Goal: Task Accomplishment & Management: Complete application form

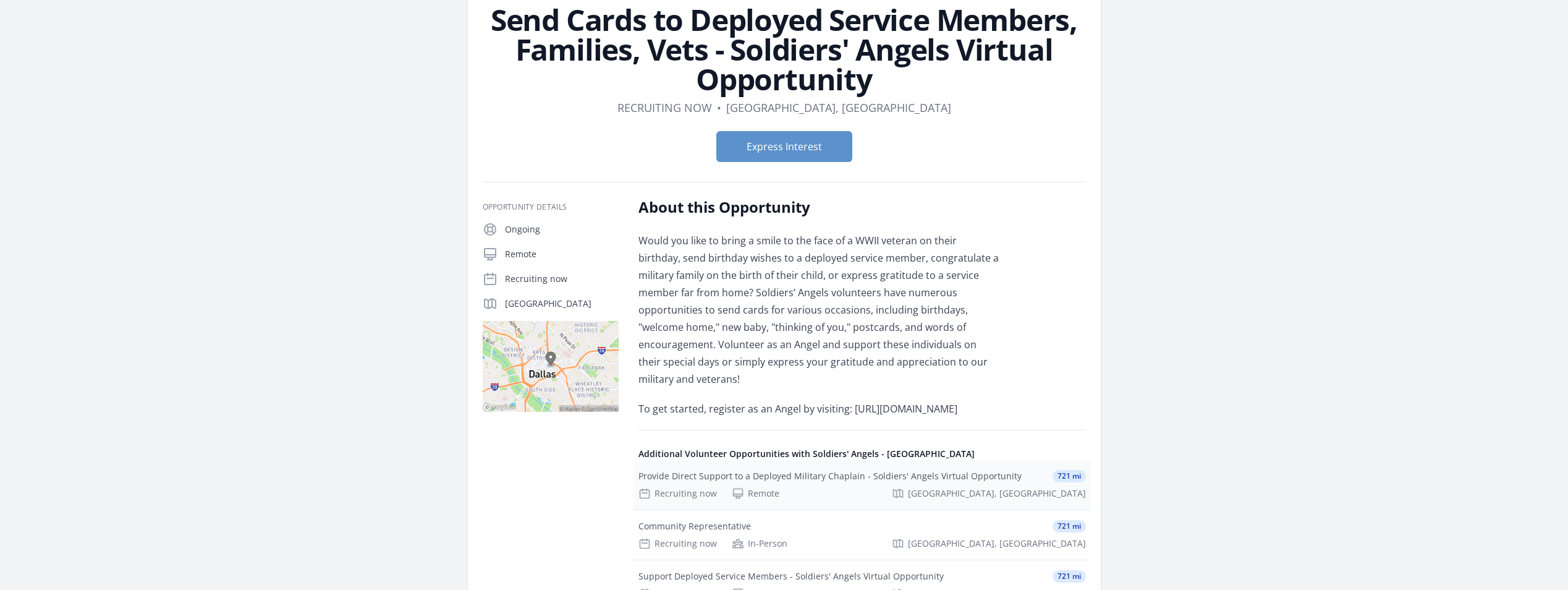
scroll to position [86, 0]
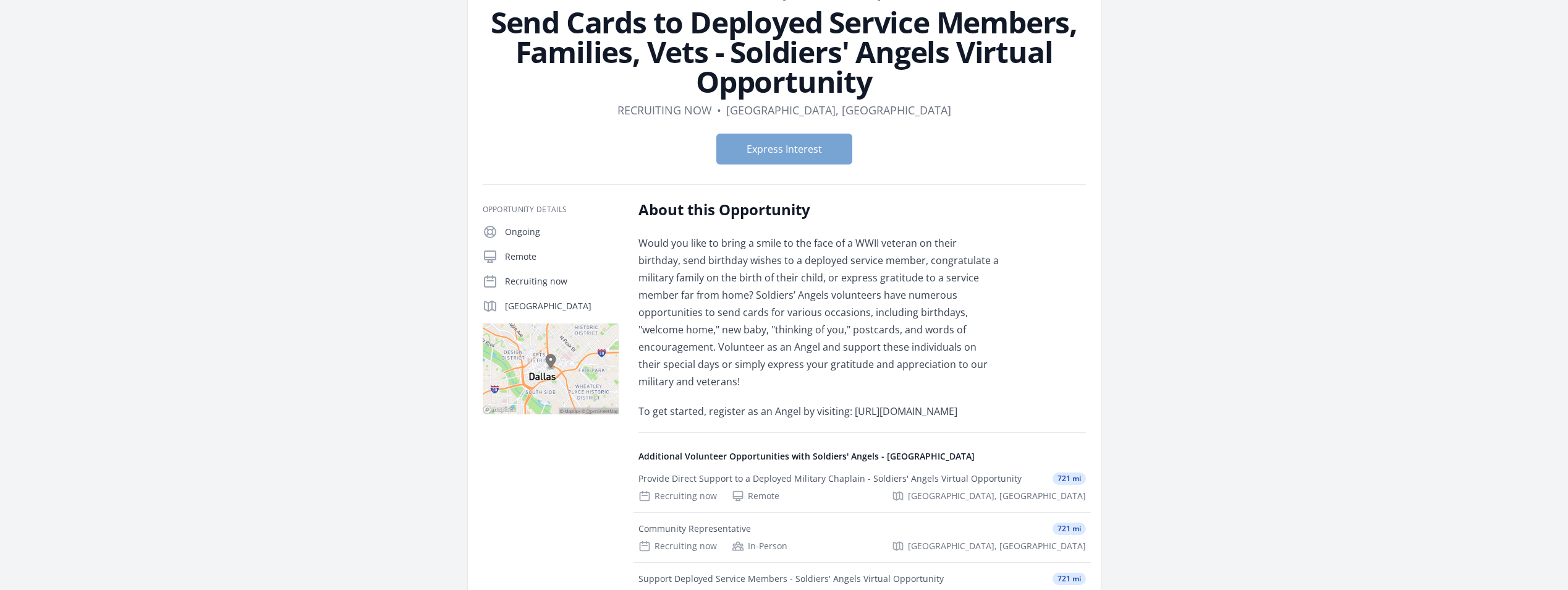
click at [806, 152] on button "Express Interest" at bounding box center [784, 148] width 136 height 31
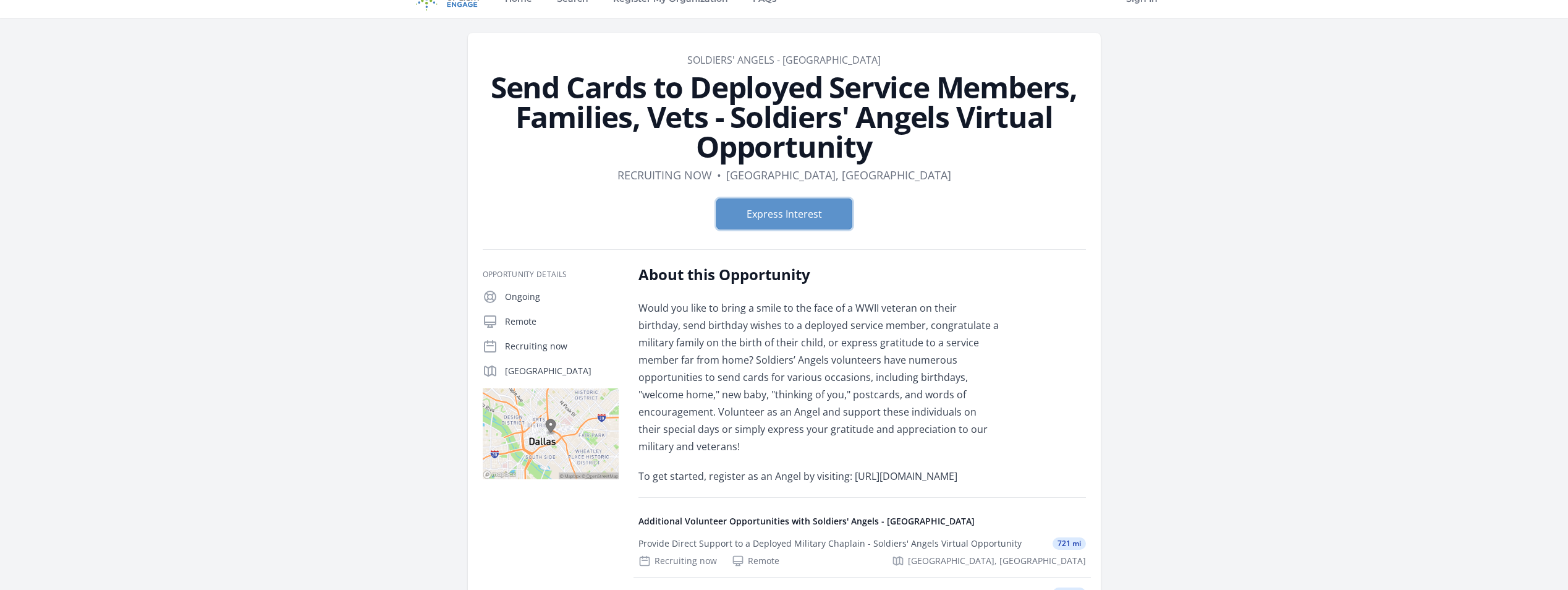
scroll to position [0, 0]
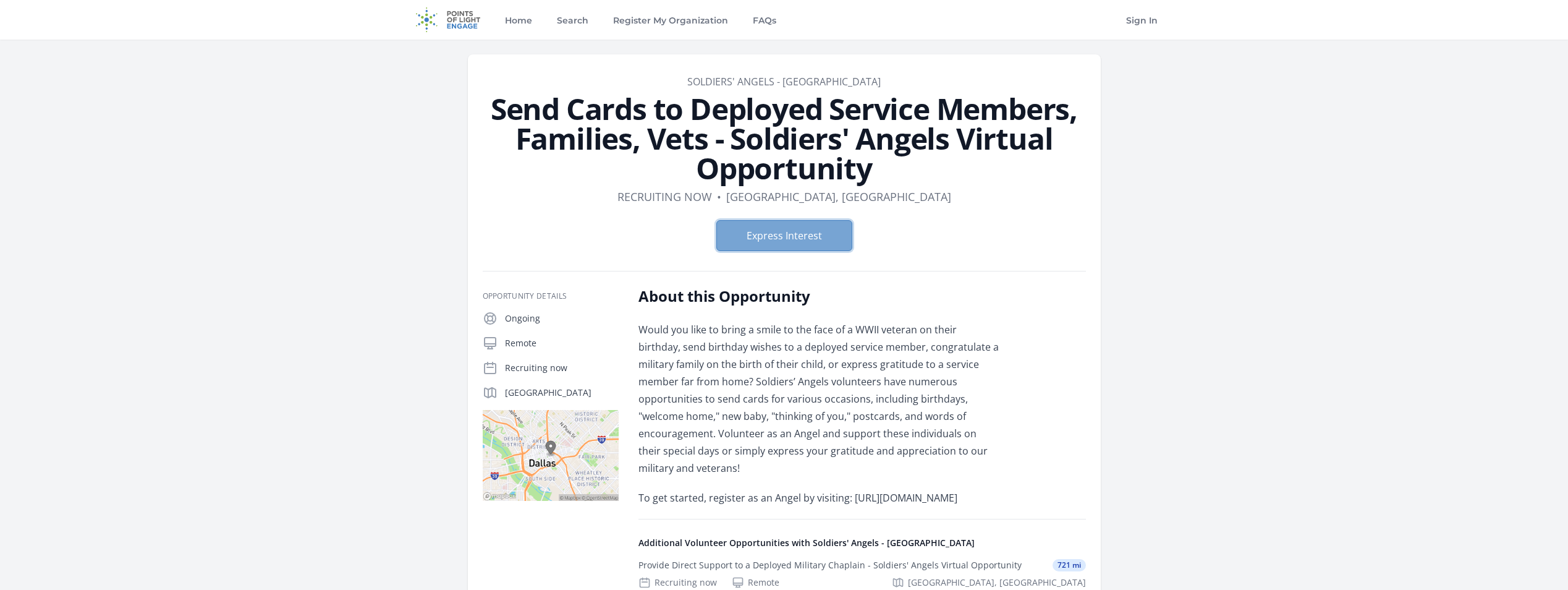
click at [751, 228] on button "Express Interest" at bounding box center [784, 236] width 136 height 31
click at [561, 20] on link "Search" at bounding box center [572, 20] width 36 height 40
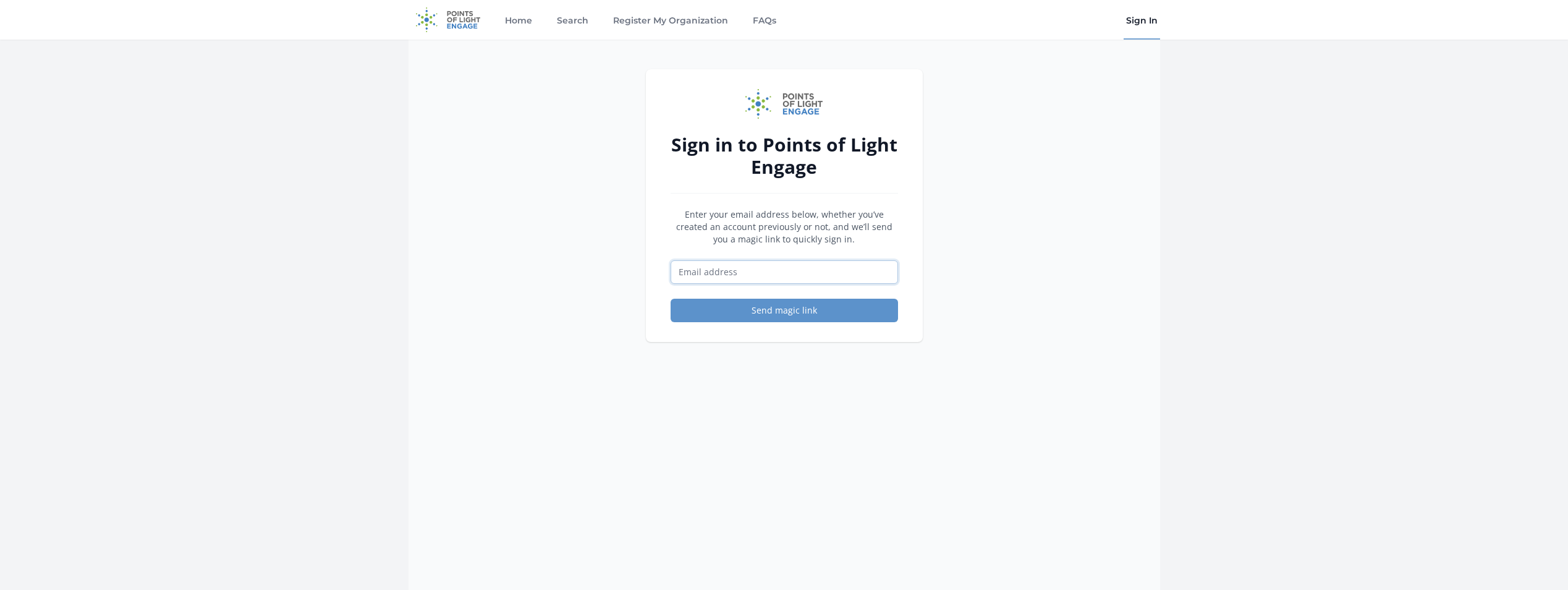
click at [716, 269] on input "Email address" at bounding box center [784, 272] width 228 height 24
type input "[PERSON_NAME][EMAIL_ADDRESS][PERSON_NAME][DOMAIN_NAME]"
click at [752, 308] on button "Send magic link" at bounding box center [784, 310] width 228 height 24
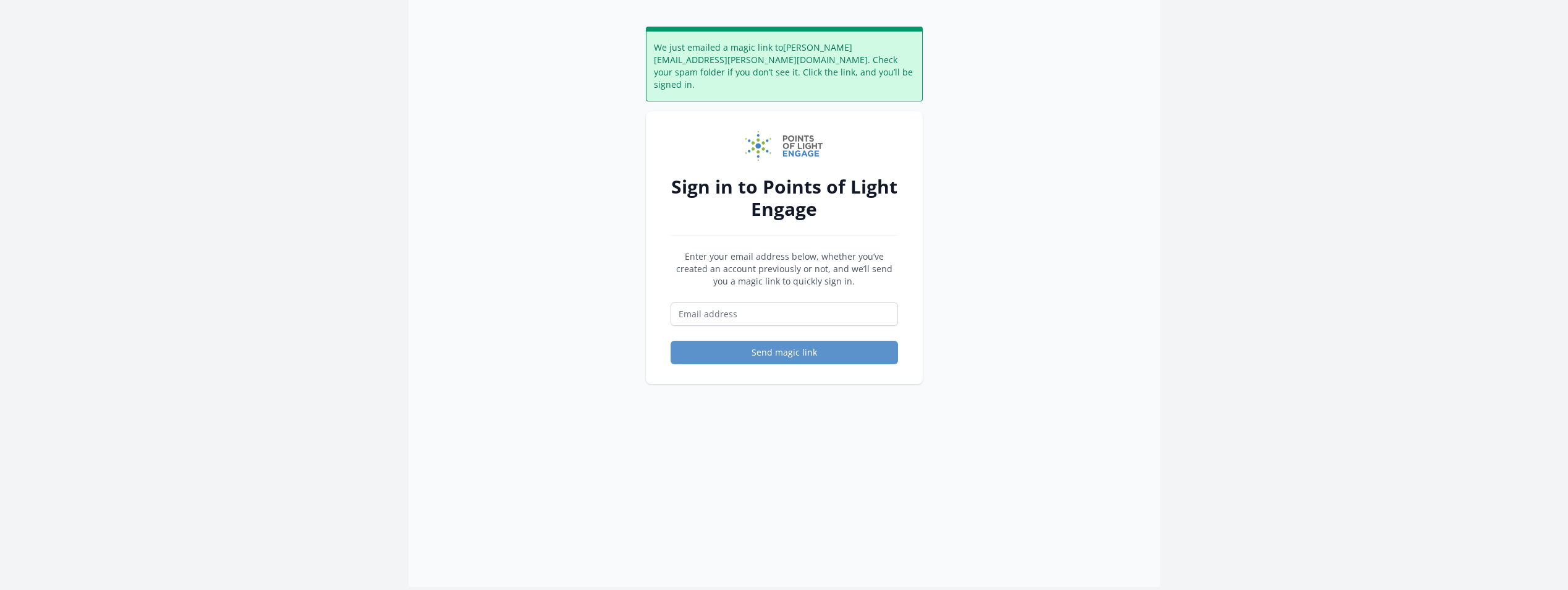
scroll to position [62, 0]
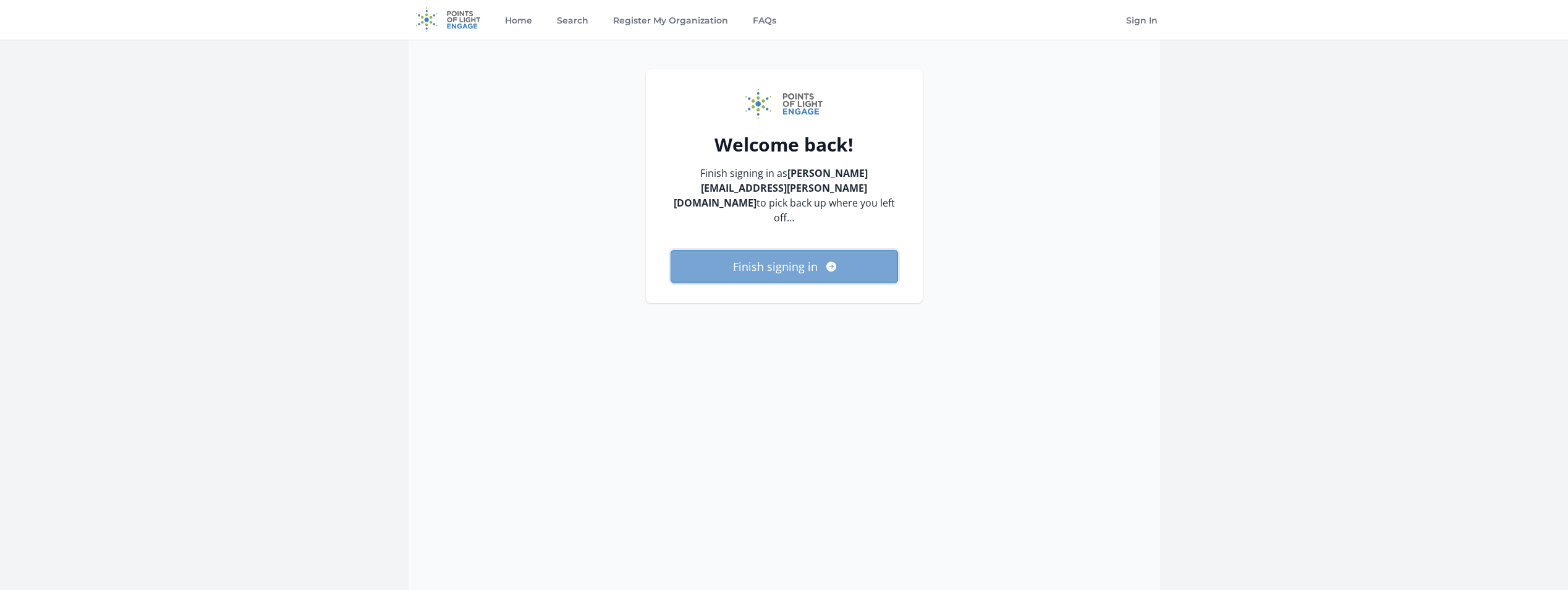
click at [782, 249] on button "Finish signing in" at bounding box center [784, 266] width 228 height 34
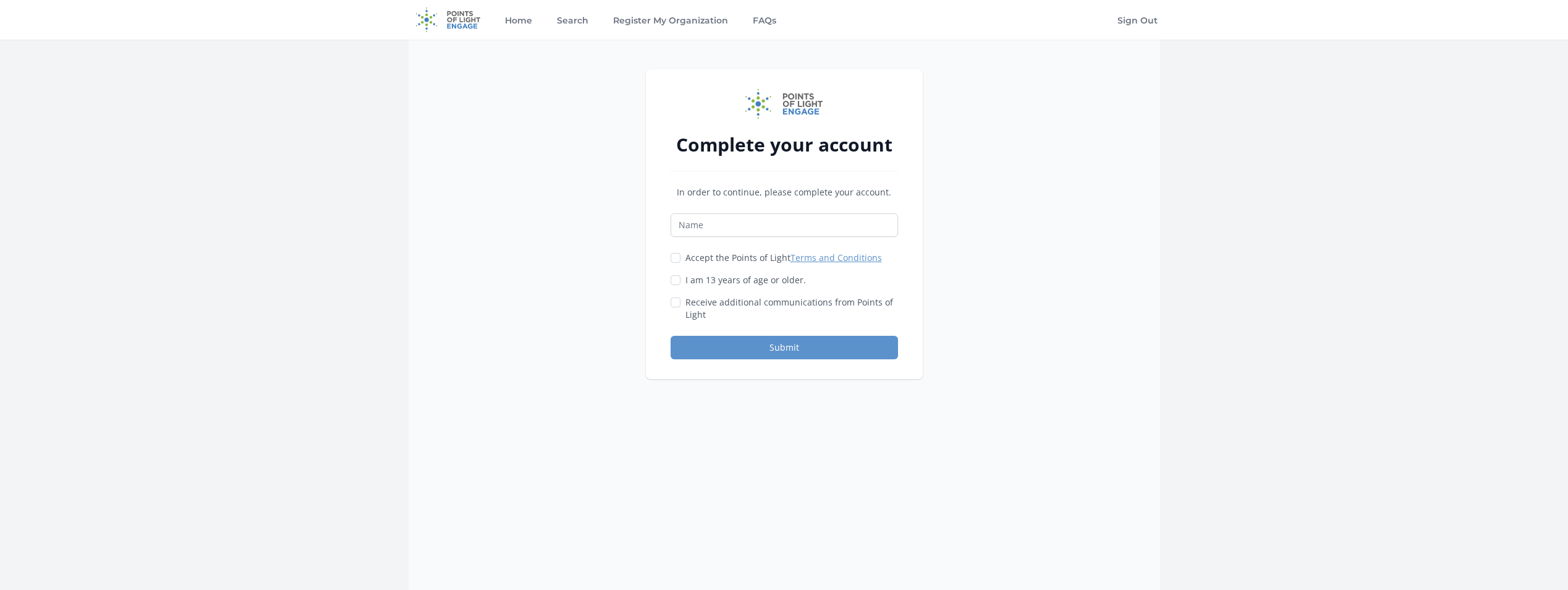
click at [757, 229] on input "Name" at bounding box center [784, 225] width 228 height 24
type input "[PERSON_NAME]"
click at [672, 259] on input "Accept the Points of Light Terms and Conditions" at bounding box center [675, 257] width 10 height 10
checkbox input "true"
drag, startPoint x: 672, startPoint y: 279, endPoint x: 673, endPoint y: 291, distance: 12.0
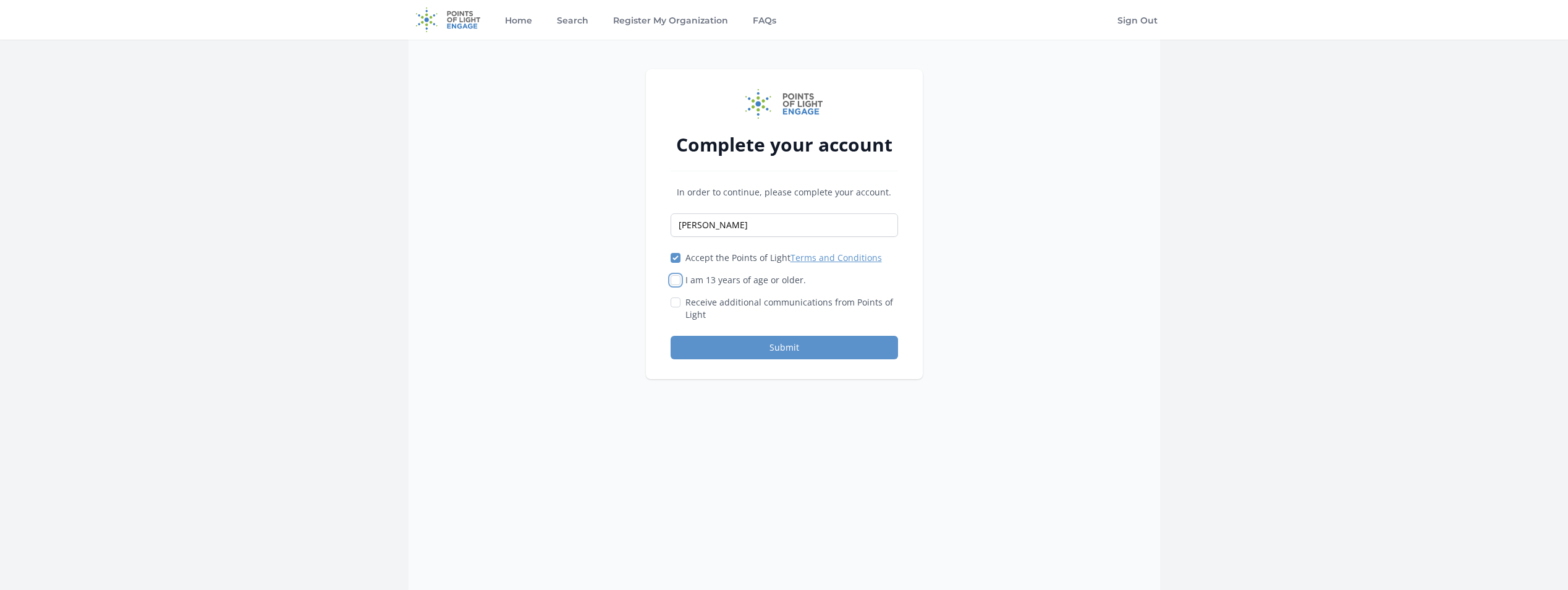
click at [672, 279] on input "I am 13 years of age or older." at bounding box center [675, 280] width 10 height 10
checkbox input "true"
click at [674, 300] on input "Receive additional communications from Points of Light" at bounding box center [675, 302] width 10 height 10
checkbox input "true"
click at [750, 347] on button "Submit" at bounding box center [784, 348] width 228 height 24
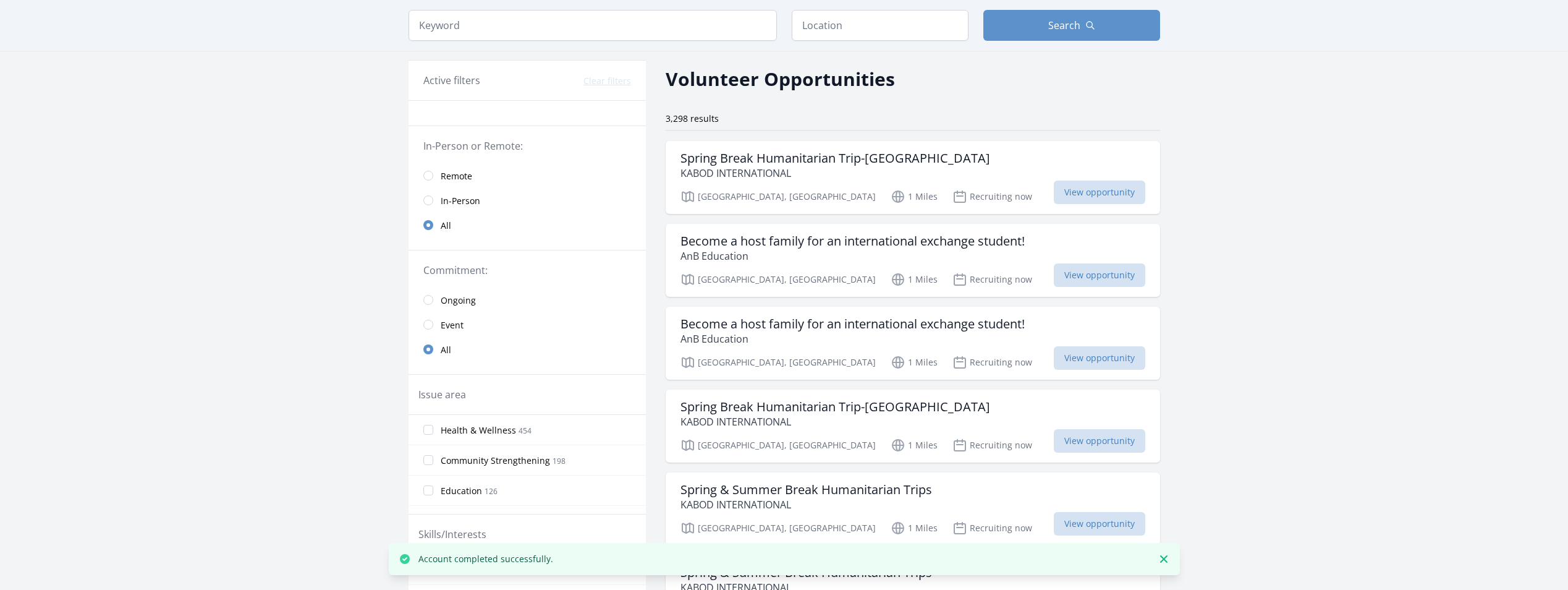
scroll to position [62, 0]
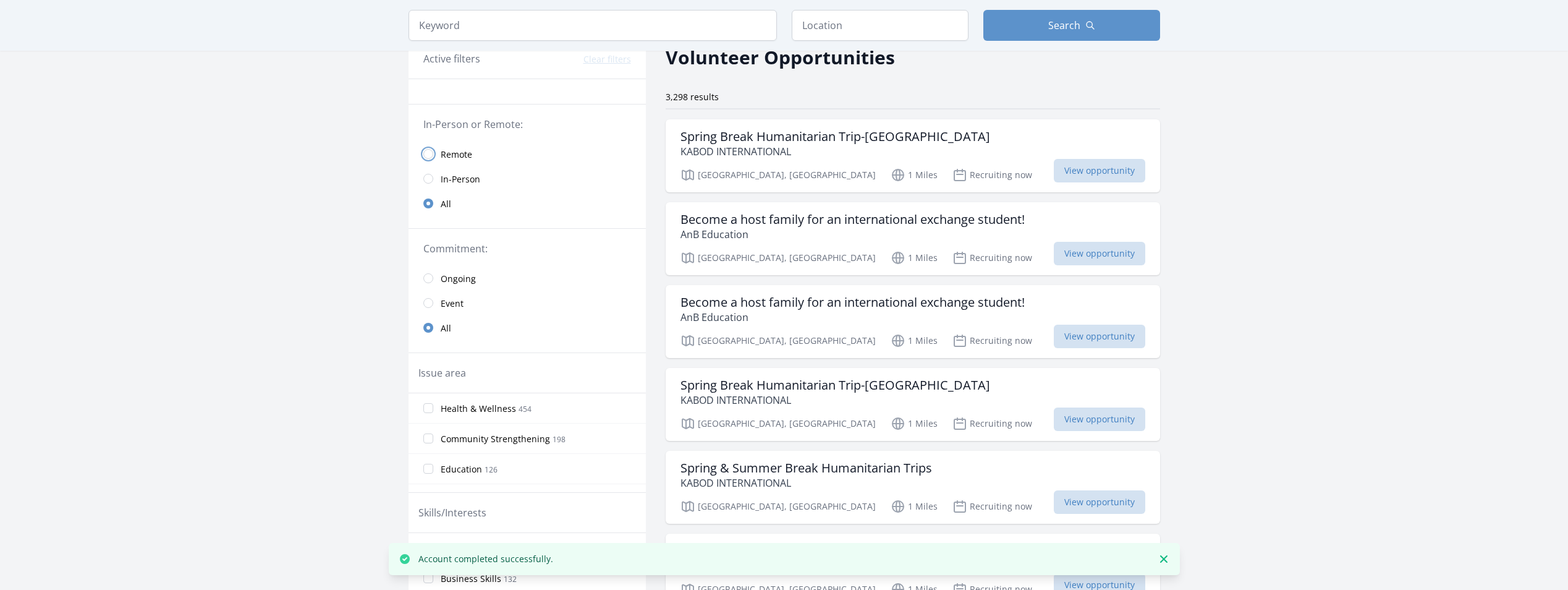
click at [429, 154] on input "radio" at bounding box center [428, 154] width 10 height 10
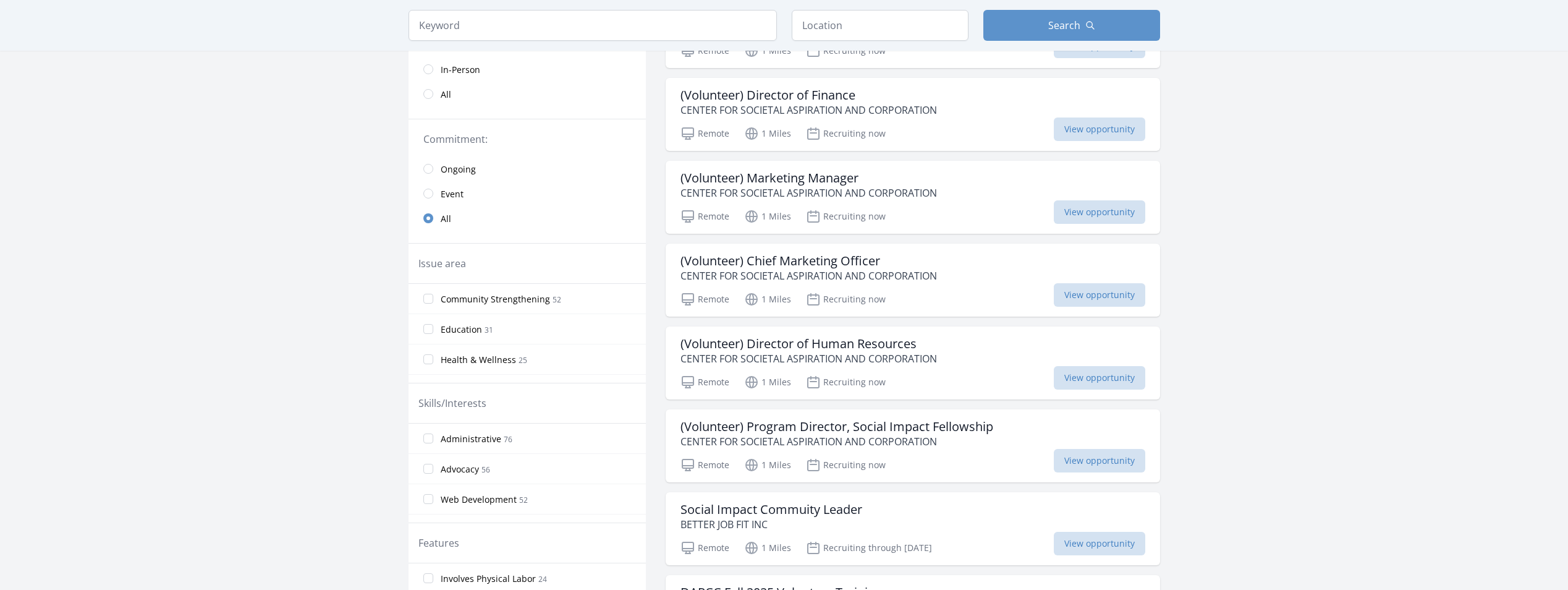
scroll to position [185, 0]
click at [431, 170] on input "radio" at bounding box center [428, 169] width 10 height 10
click at [426, 171] on input "radio" at bounding box center [428, 169] width 10 height 10
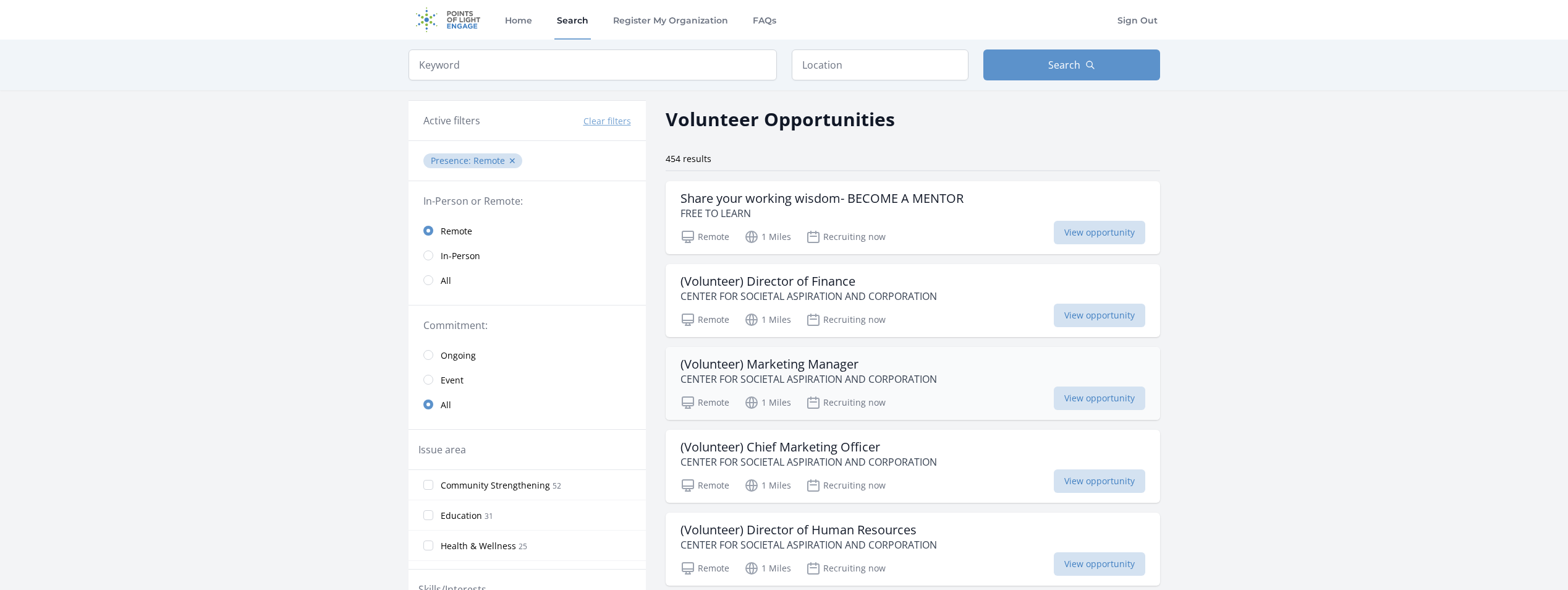
scroll to position [62, 0]
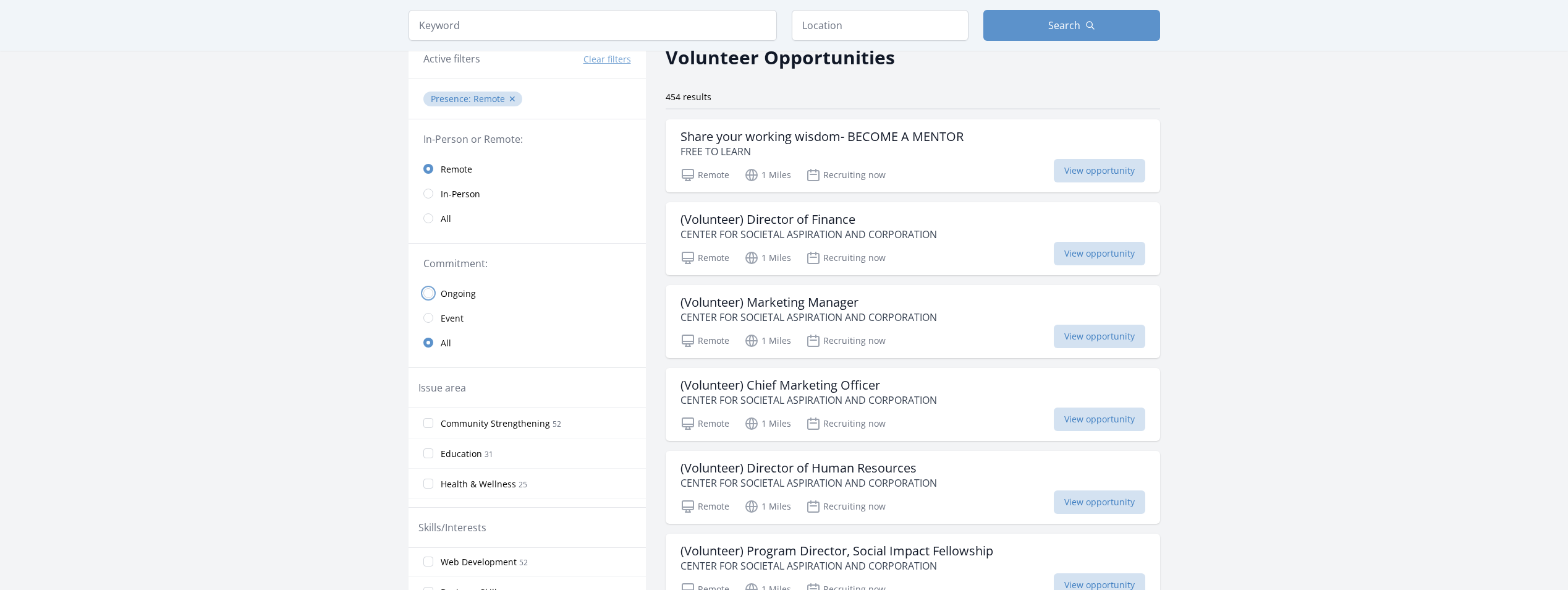
click at [429, 294] on input "radio" at bounding box center [428, 293] width 10 height 10
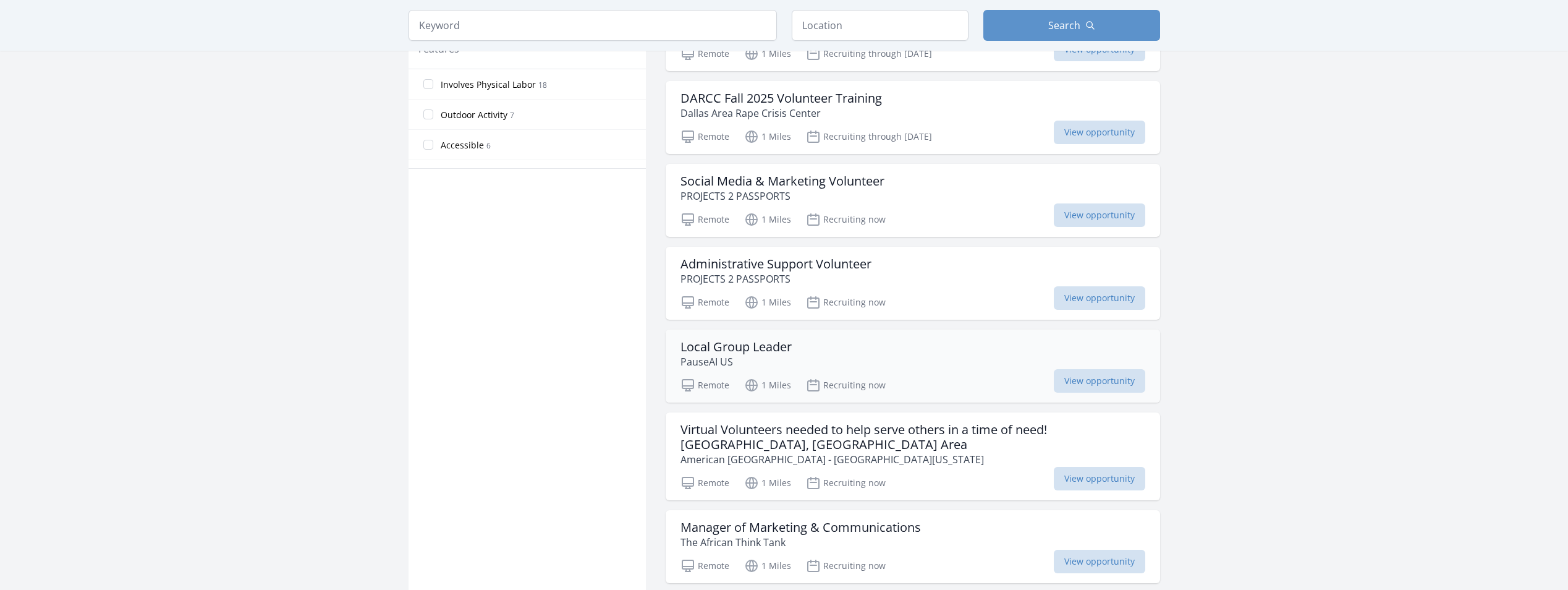
scroll to position [742, 0]
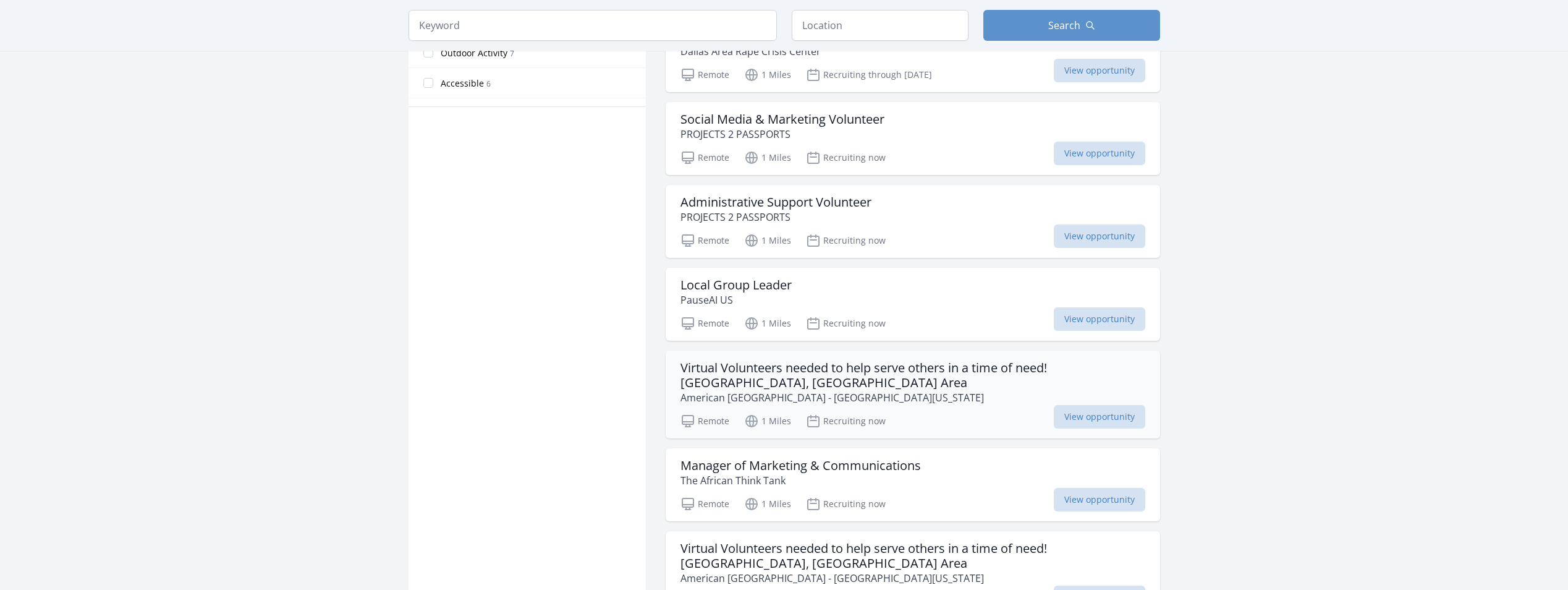
click at [824, 369] on h3 "Virtual Volunteers needed to help serve others in a time of need! [GEOGRAPHIC_D…" at bounding box center [912, 375] width 464 height 30
click at [1073, 416] on span "View opportunity" at bounding box center [1099, 417] width 92 height 24
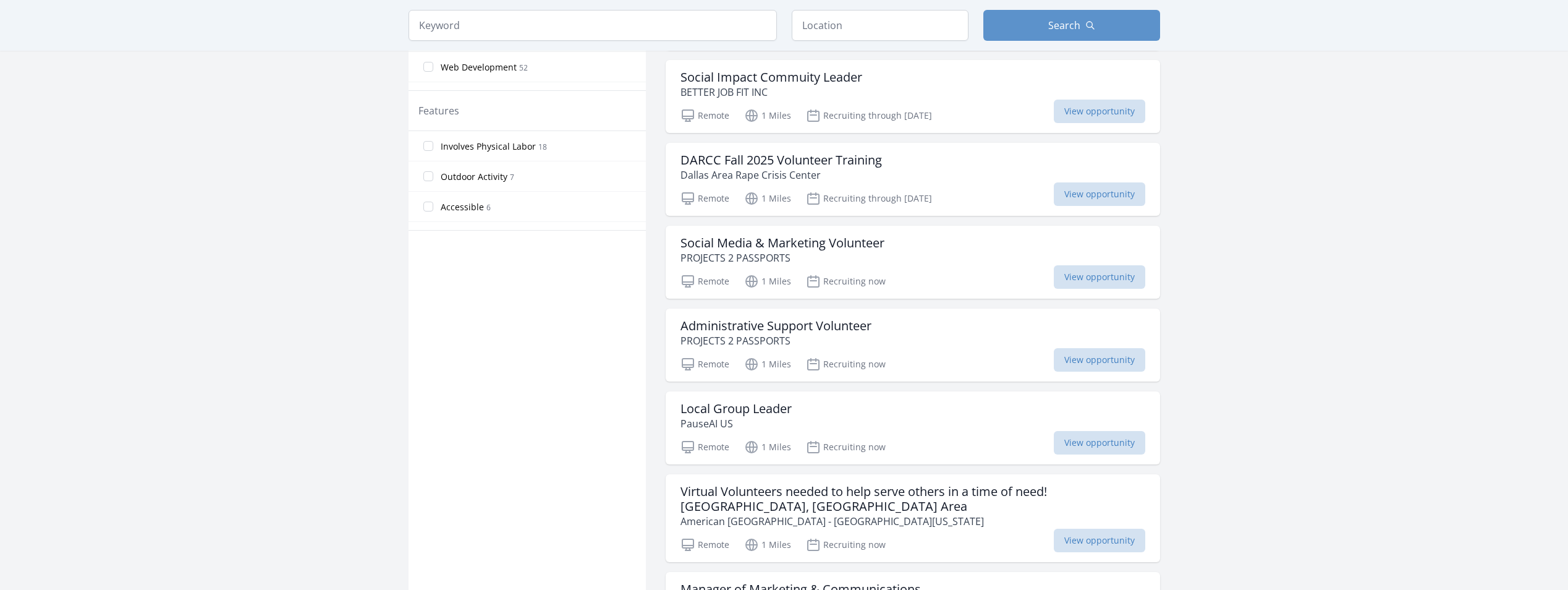
scroll to position [556, 0]
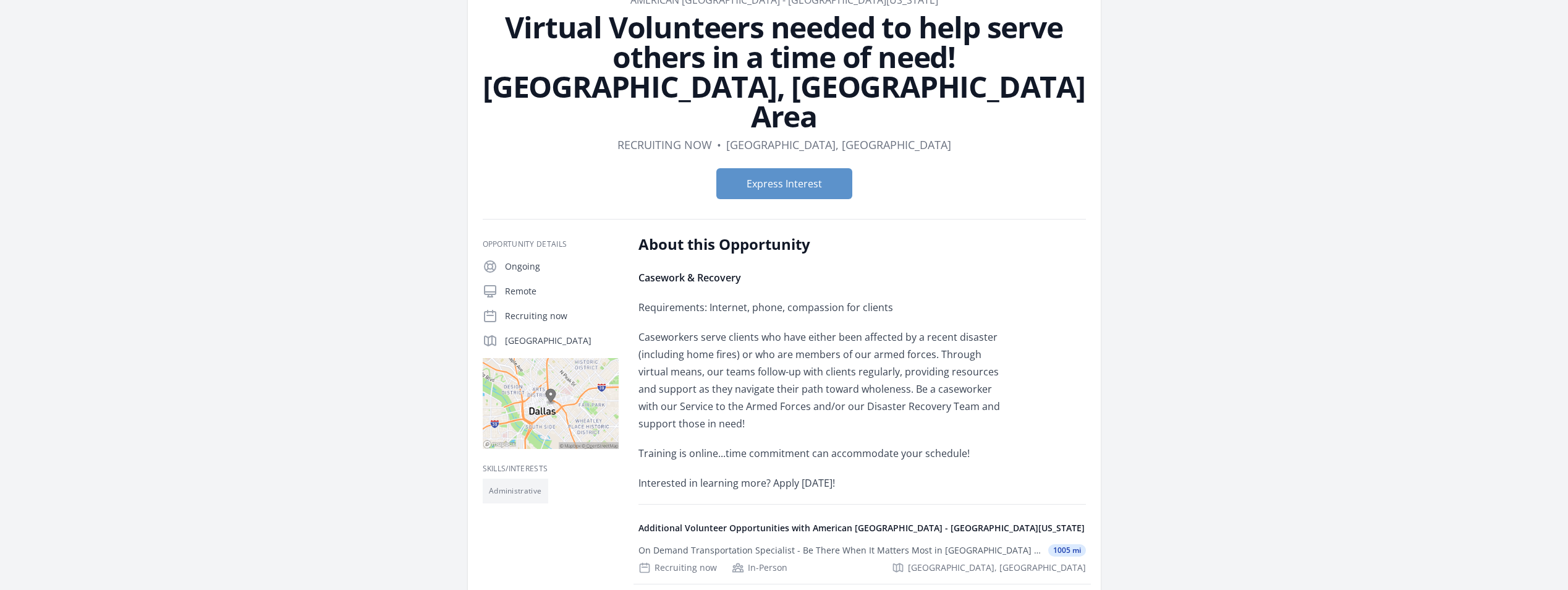
scroll to position [62, 0]
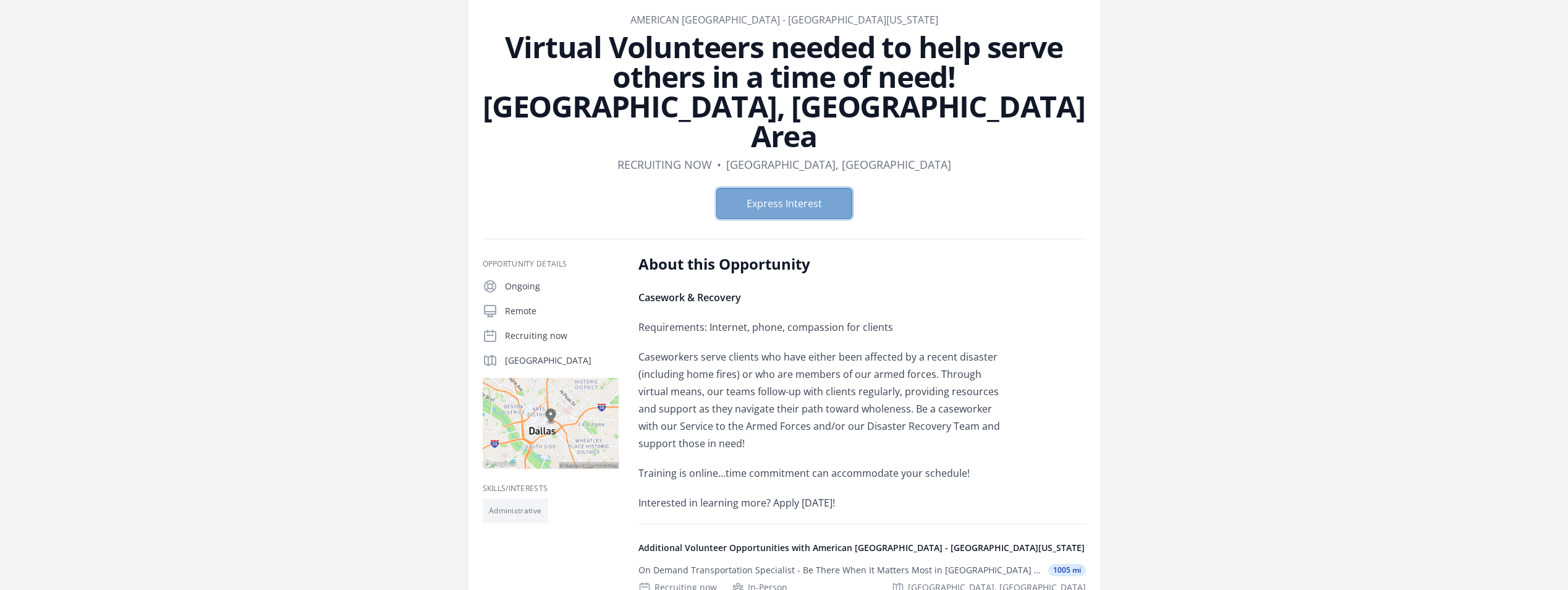
click at [777, 188] on button "Express Interest" at bounding box center [784, 203] width 136 height 31
